Goal: Information Seeking & Learning: Find specific page/section

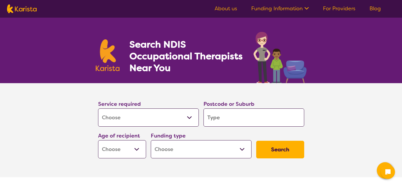
select select "[MEDICAL_DATA]"
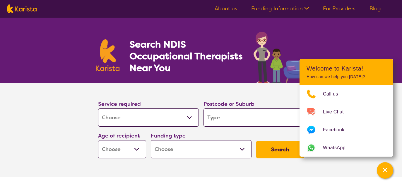
drag, startPoint x: 219, startPoint y: 117, endPoint x: 228, endPoint y: 117, distance: 8.8
click at [220, 117] on input "search" at bounding box center [254, 117] width 101 height 18
type input "2"
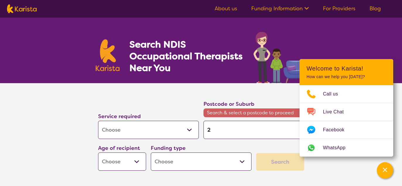
type input "29"
type input "290"
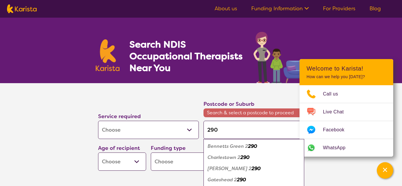
type input "2904"
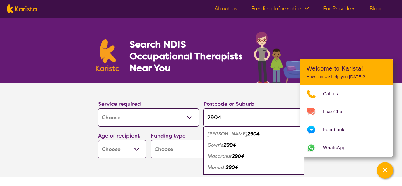
type input "2904"
click at [213, 168] on em "Monash" at bounding box center [217, 167] width 18 height 6
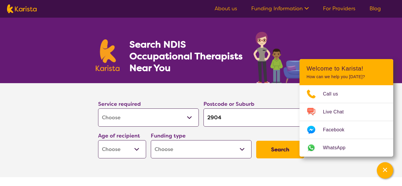
click at [98, 140] on select "Early Childhood - 0 to 9 Child - 10 to 11 Adolescent - 12 to 17 Adult - 18 to 6…" at bounding box center [122, 149] width 48 height 18
select select "AG"
click option "Aged - [DEMOGRAPHIC_DATA]+" at bounding box center [0, 0] width 0 height 0
select select "AG"
click at [151, 140] on select "Home Care Package (HCP) National Disability Insurance Scheme (NDIS) I don't know" at bounding box center [201, 149] width 101 height 18
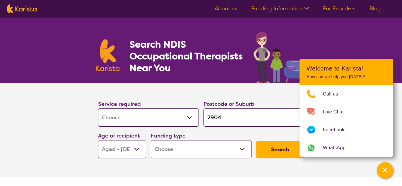
select select "HCP"
click option "Home Care Package (HCP)" at bounding box center [0, 0] width 0 height 0
select select "HCP"
click at [282, 149] on button "Search" at bounding box center [280, 149] width 48 height 18
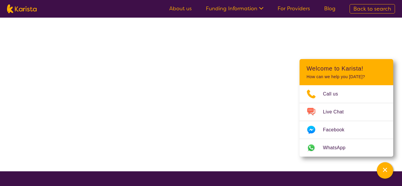
select select "HCP"
select select "[MEDICAL_DATA]"
select select "AG"
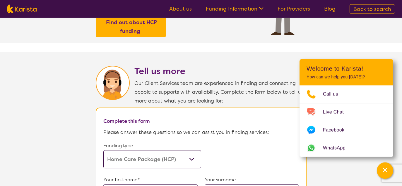
scroll to position [269, 0]
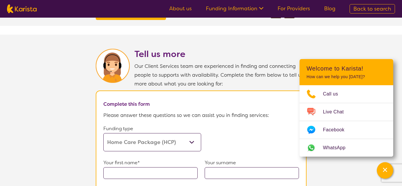
click at [103, 133] on select "Home Care Package (HCP) Home Care Package - Level 1 Home Care Package - Level 2…" at bounding box center [152, 142] width 98 height 18
click at [192, 151] on select "Home Care Package (HCP) Home Care Package - Level 1 Home Care Package - Level 2…" at bounding box center [152, 142] width 98 height 18
click at [103, 133] on select "Home Care Package (HCP) Home Care Package - Level 1 Home Care Package - Level 2…" at bounding box center [152, 142] width 98 height 18
click option "Home Care Package (HCP)" at bounding box center [0, 0] width 0 height 0
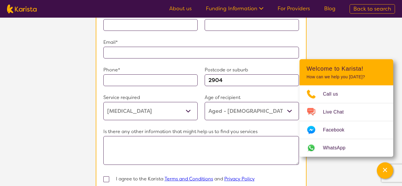
scroll to position [419, 0]
